Goal: Transaction & Acquisition: Purchase product/service

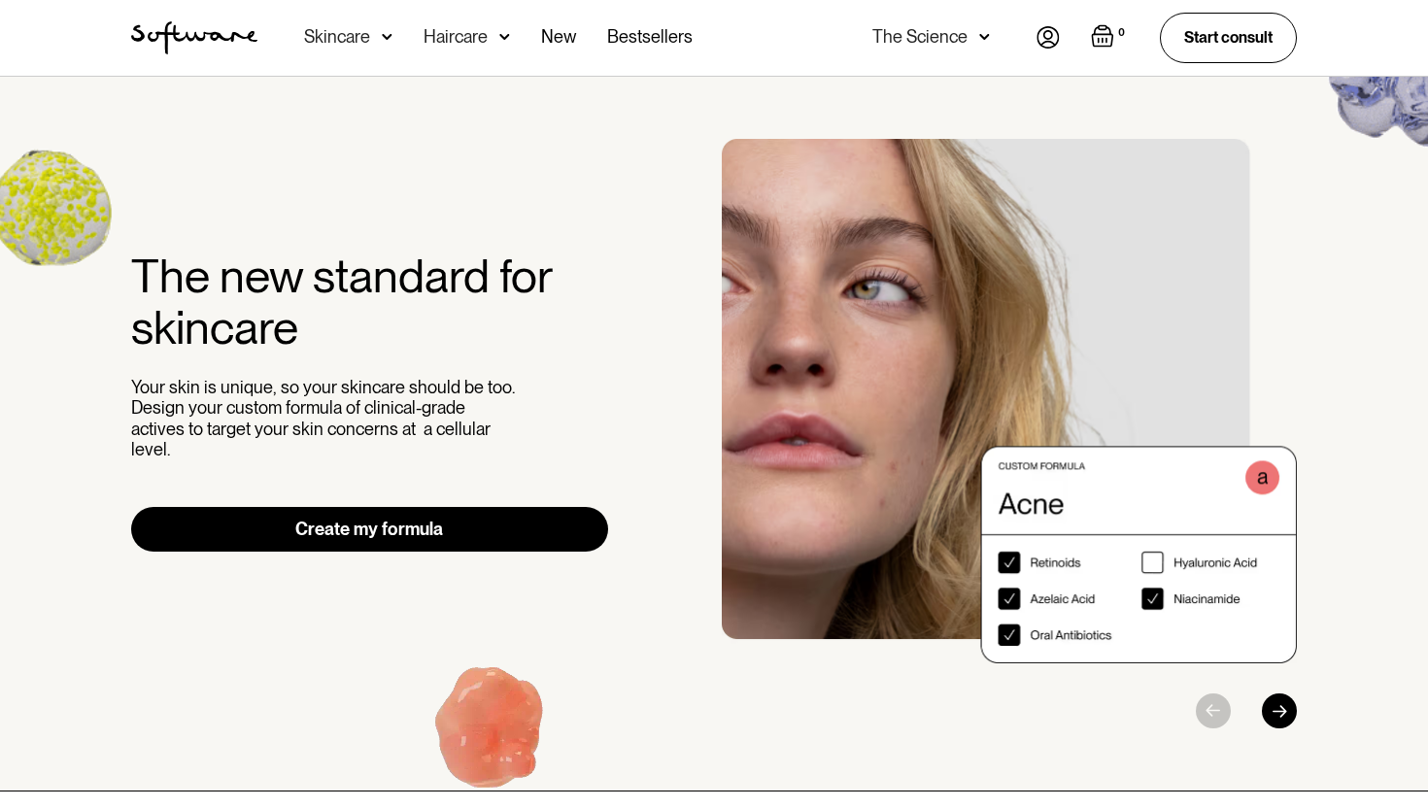
click at [389, 510] on link "Create my formula" at bounding box center [369, 529] width 477 height 45
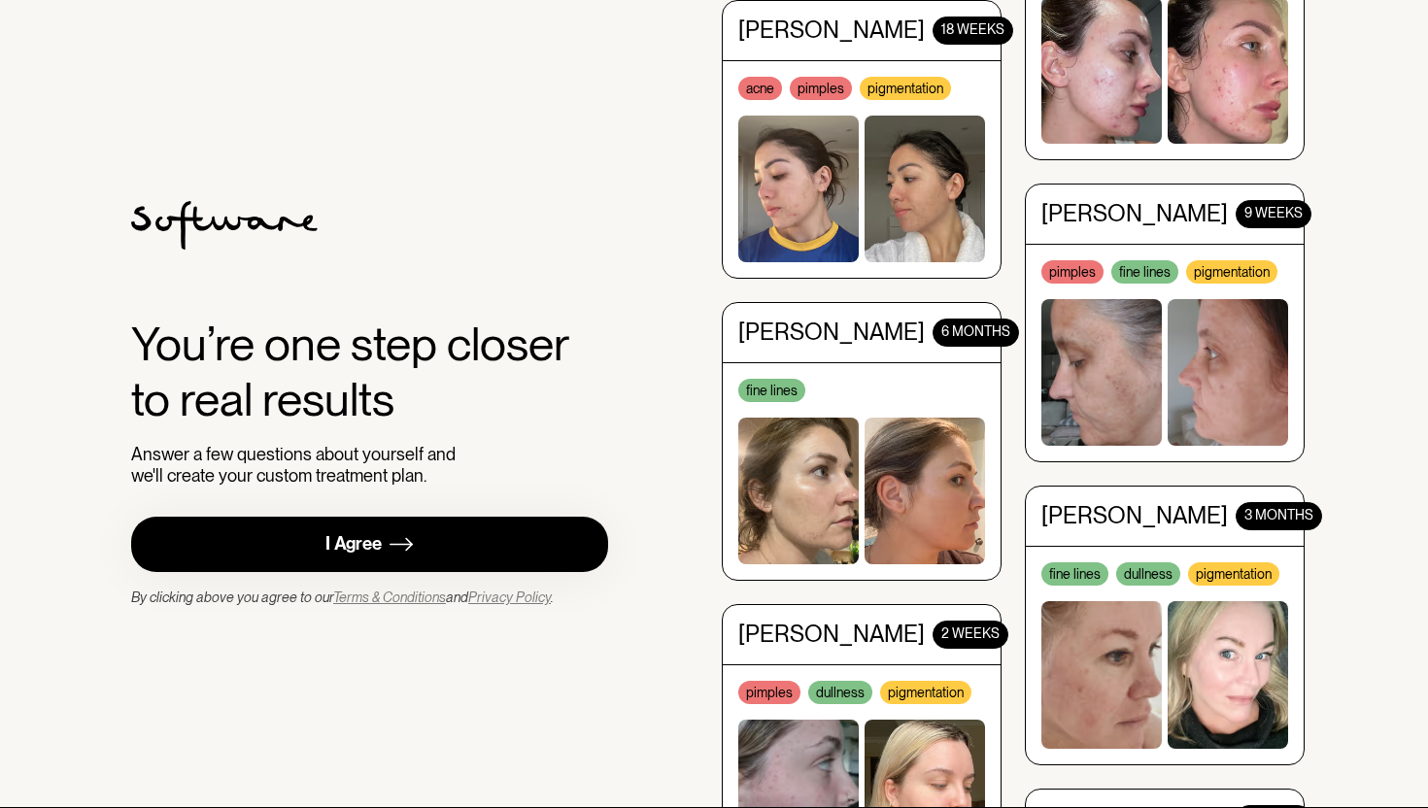
click at [387, 545] on link "I Agree" at bounding box center [369, 544] width 477 height 55
click at [218, 221] on icon at bounding box center [224, 225] width 187 height 49
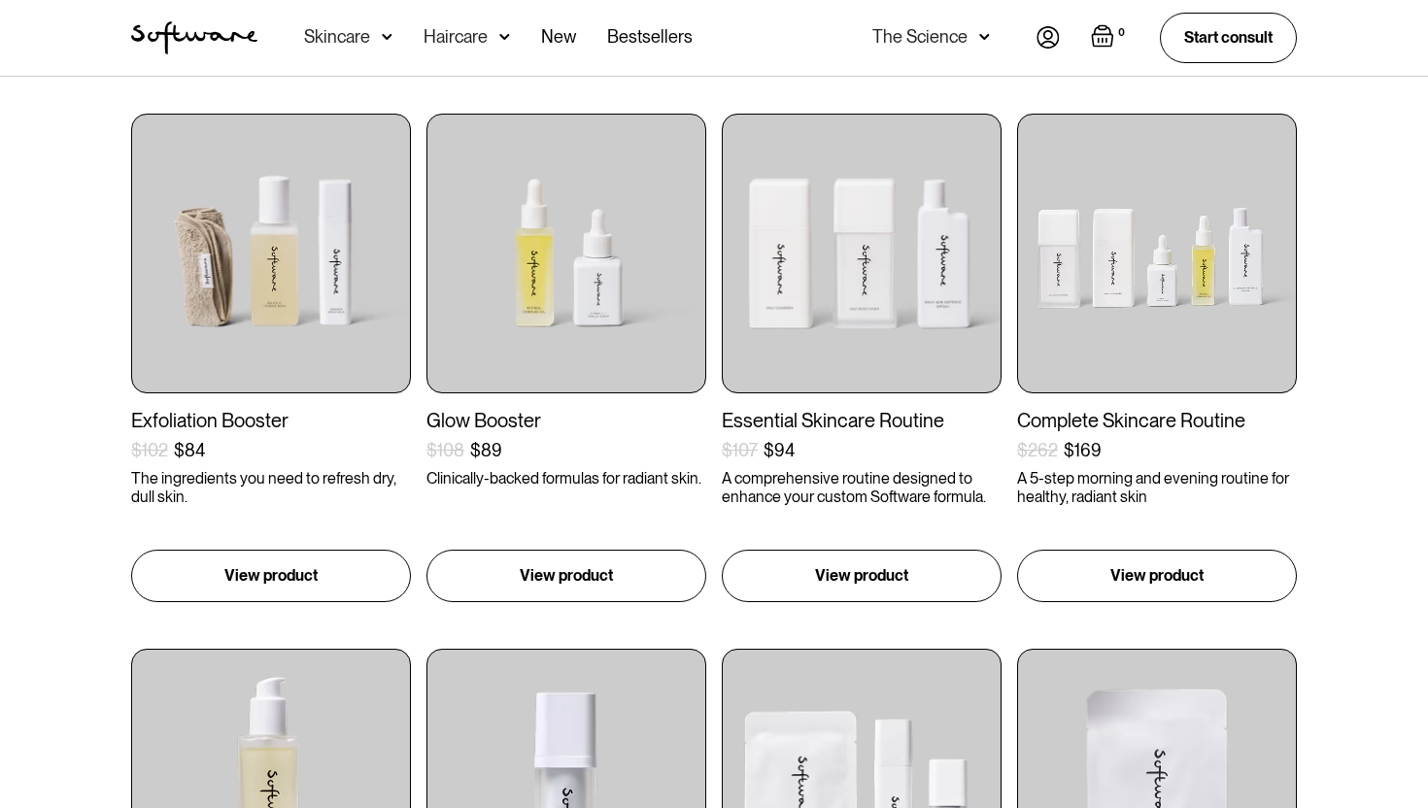
scroll to position [370, 0]
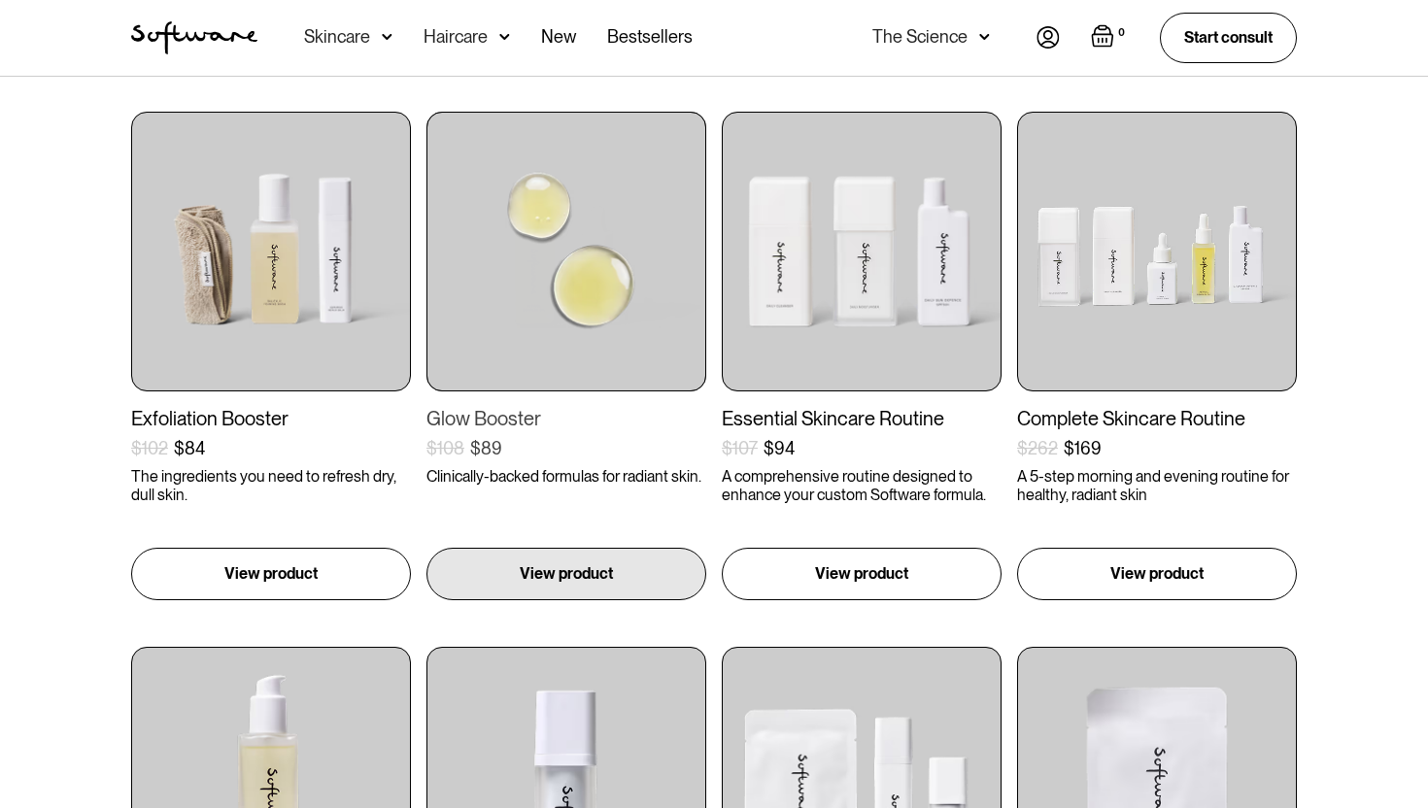
click at [548, 435] on div "Glow Booster $108 $89 ( ) Clinically-backed formulas for radiant skin. Includes…" at bounding box center [566, 446] width 280 height 79
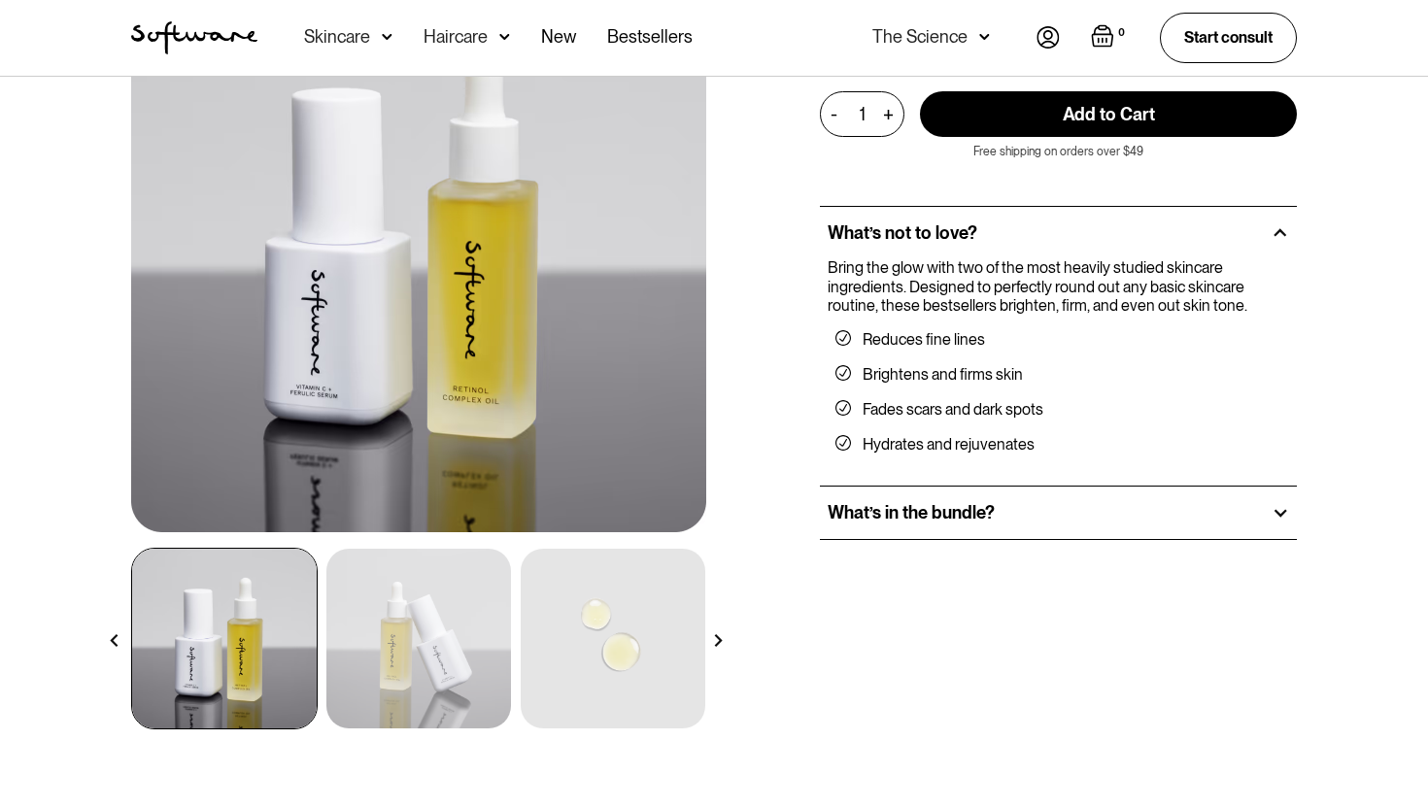
scroll to position [260, 0]
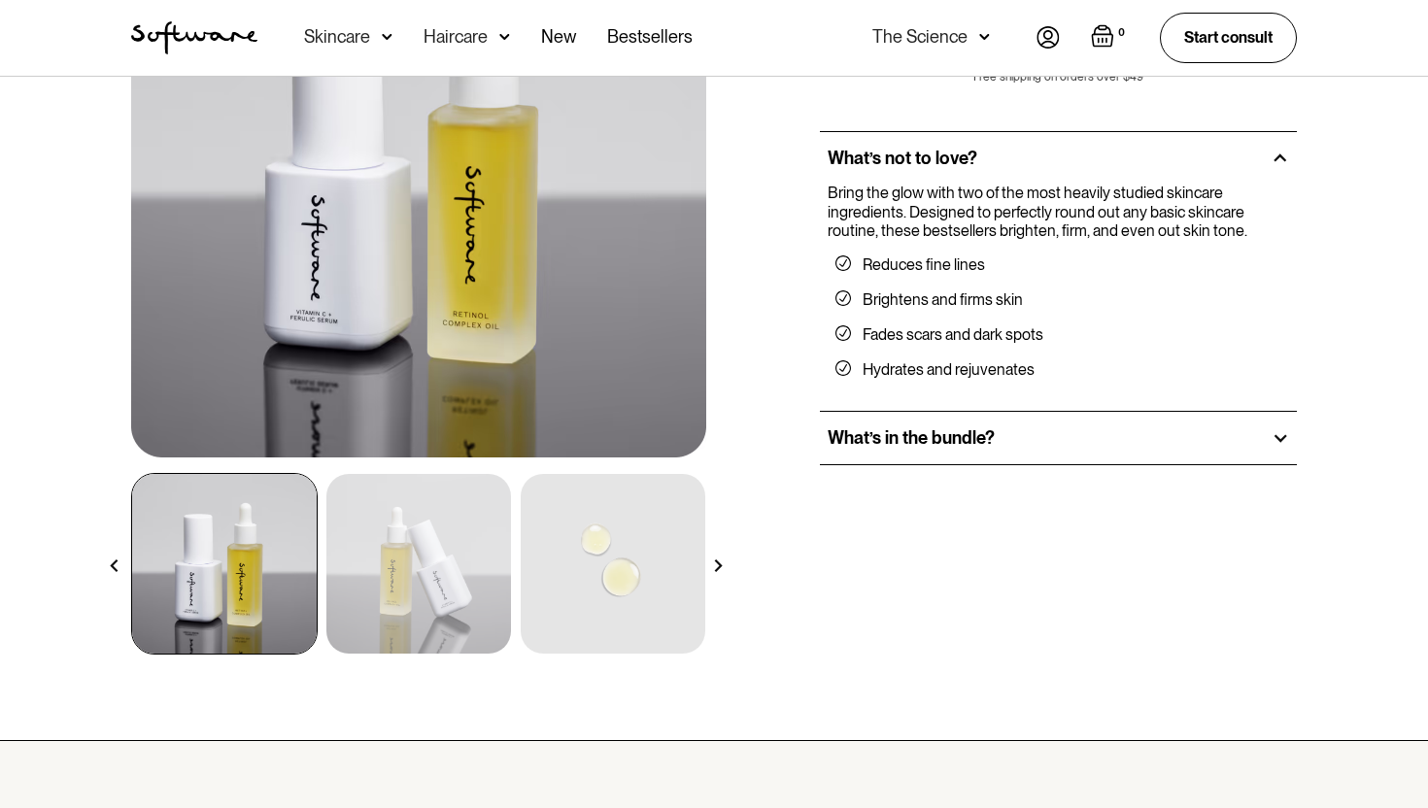
click at [924, 430] on h2 "What’s in the bundle?" at bounding box center [911, 437] width 167 height 21
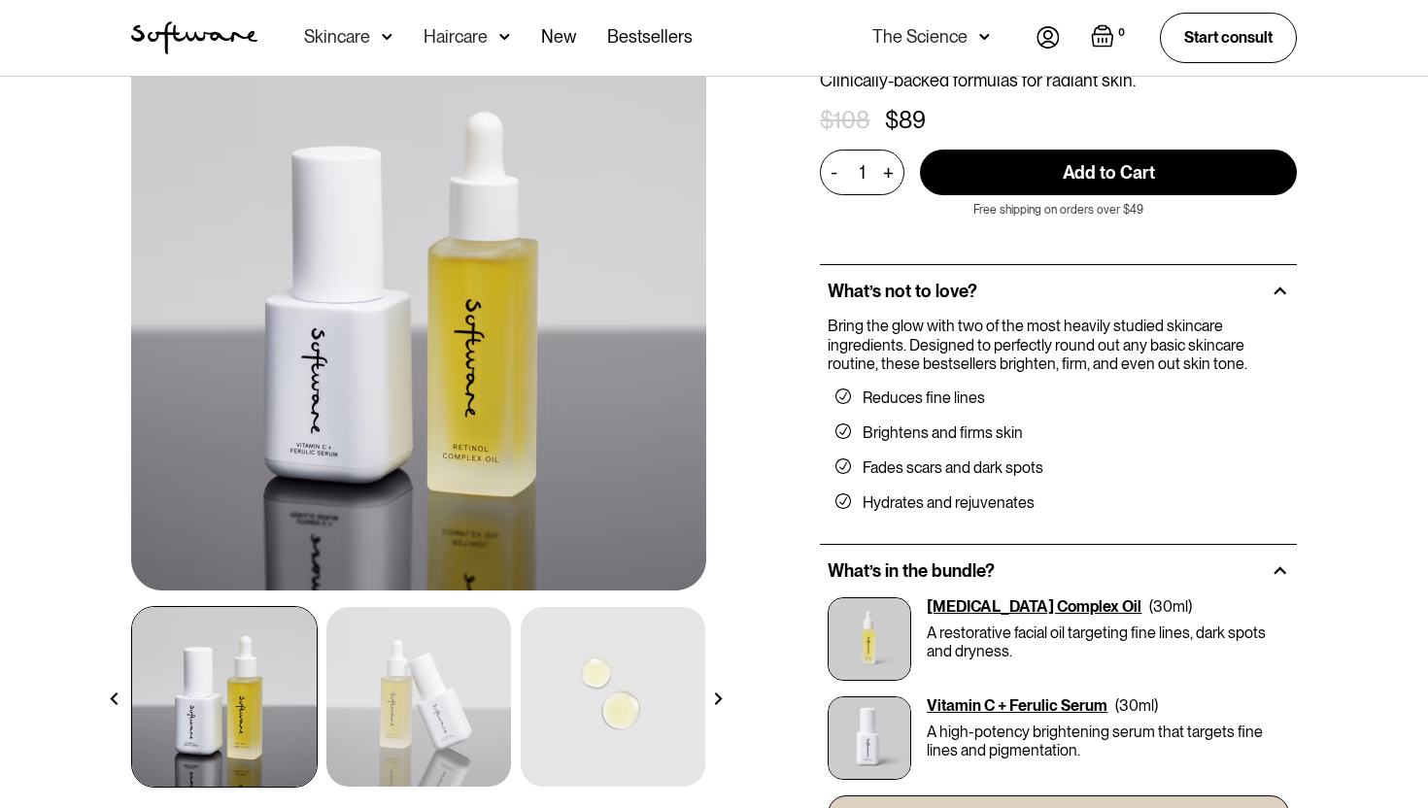
scroll to position [142, 0]
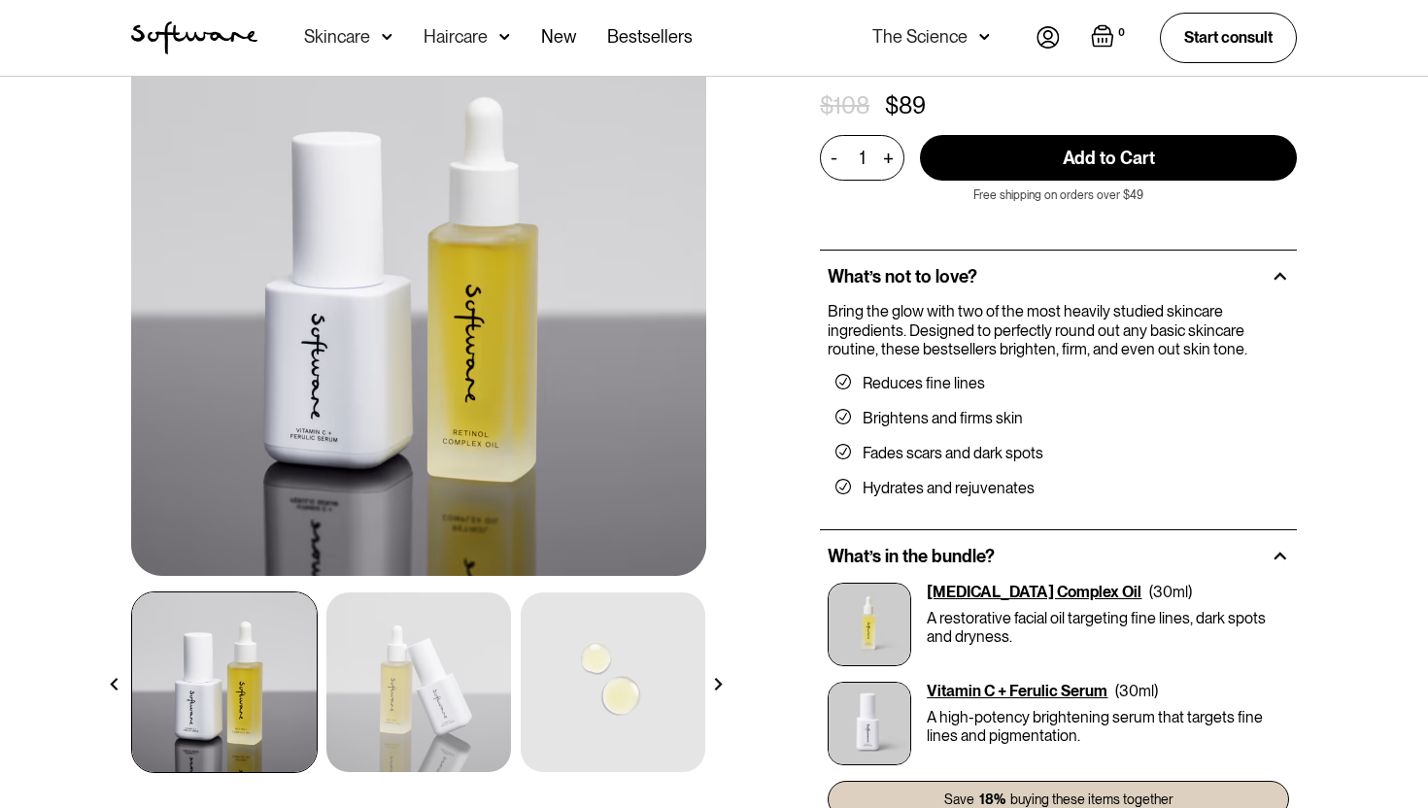
click at [1028, 592] on div "Retinol Complex Oil" at bounding box center [1034, 592] width 215 height 18
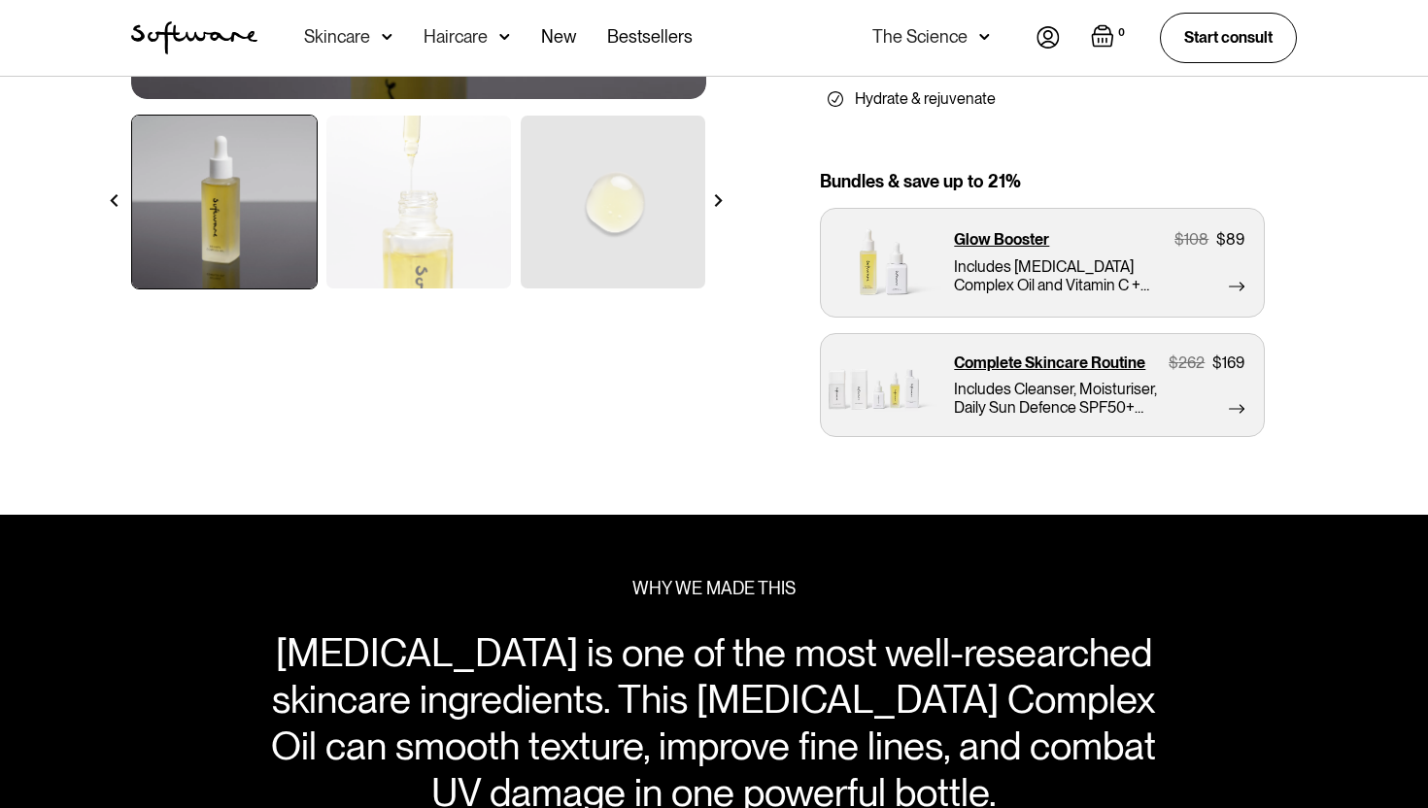
scroll to position [616, 0]
